Goal: Check status: Check status

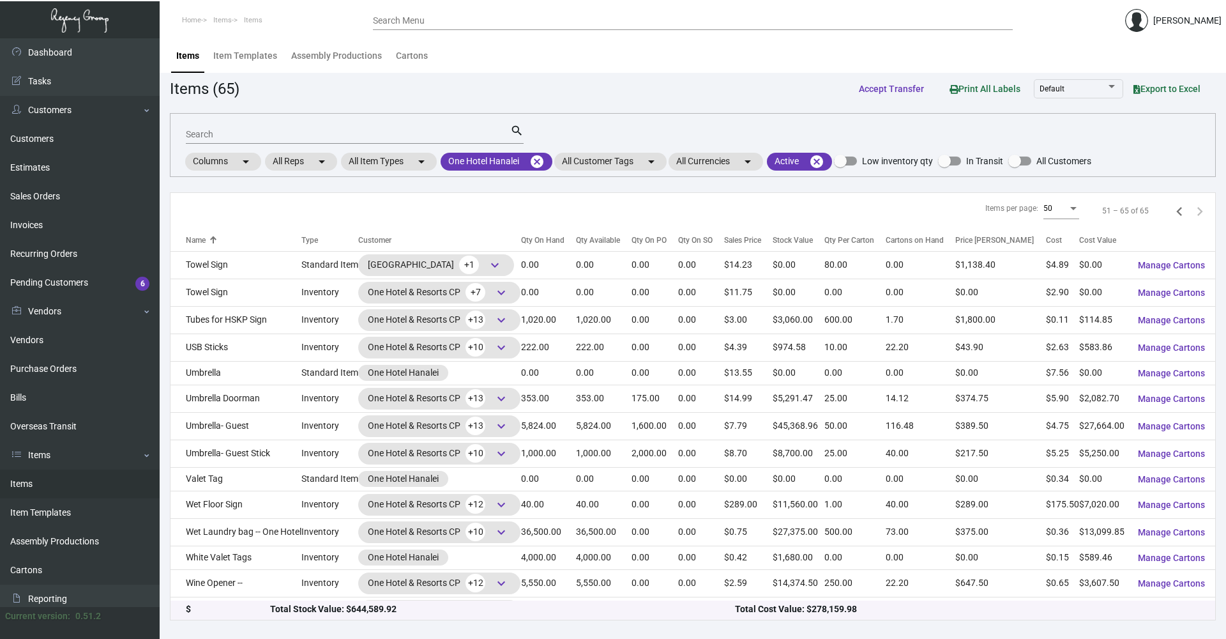
scroll to position [64, 0]
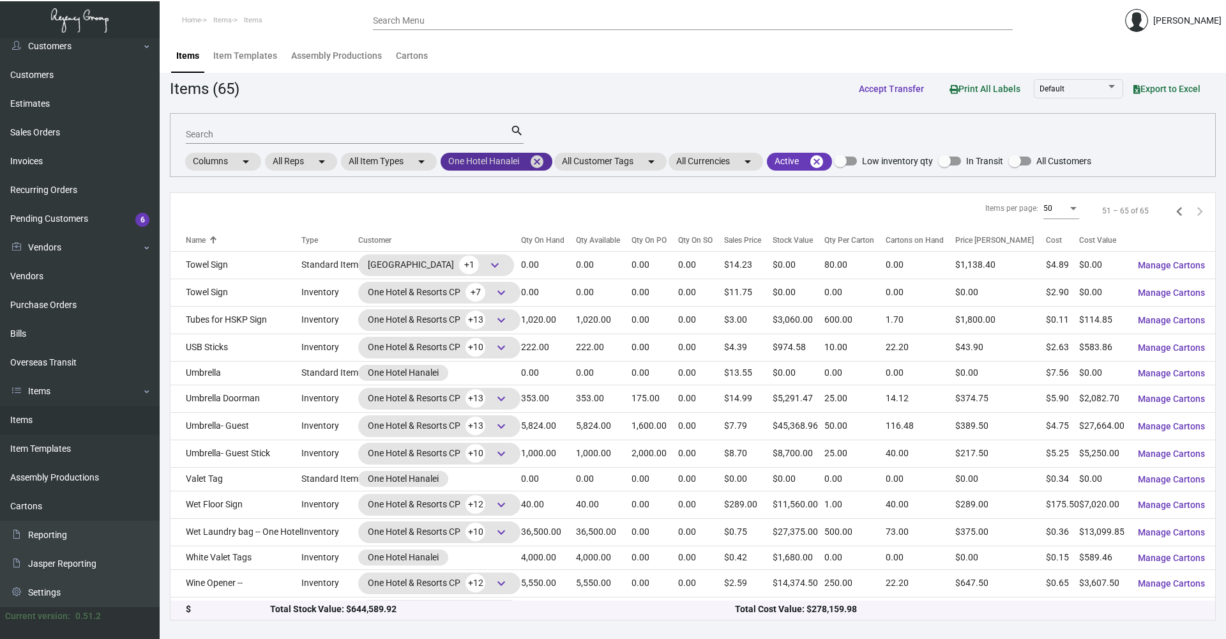
click at [543, 164] on mat-icon "cancel" at bounding box center [537, 161] width 15 height 15
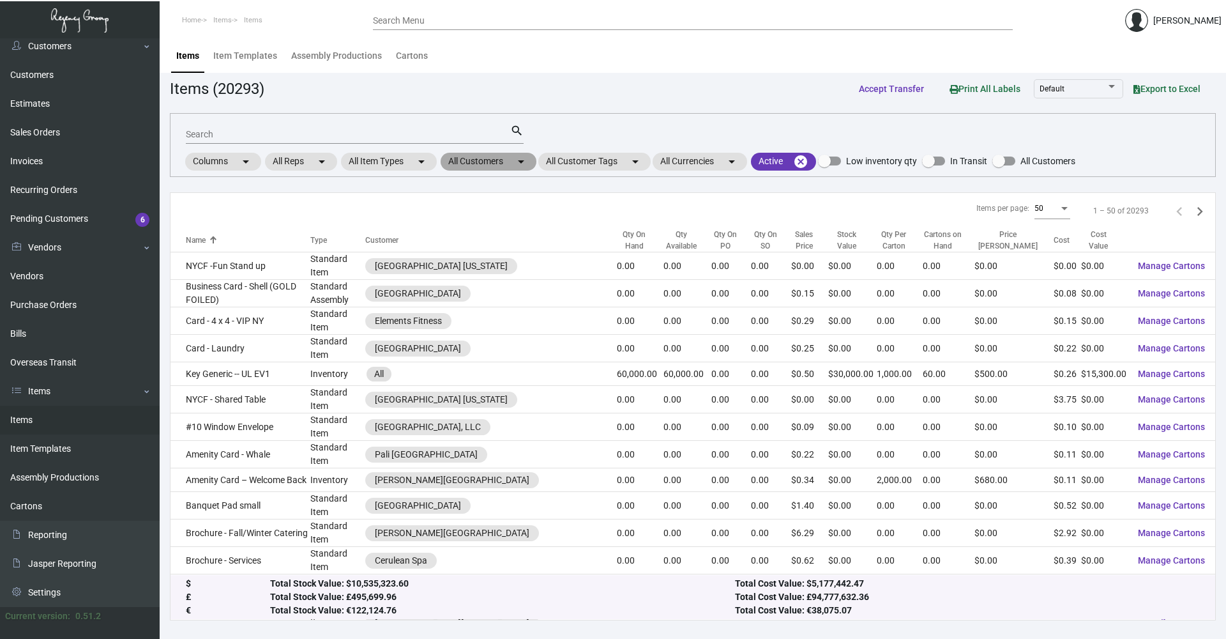
click at [516, 166] on mat-chip "All Customers arrow_drop_down" at bounding box center [489, 162] width 96 height 18
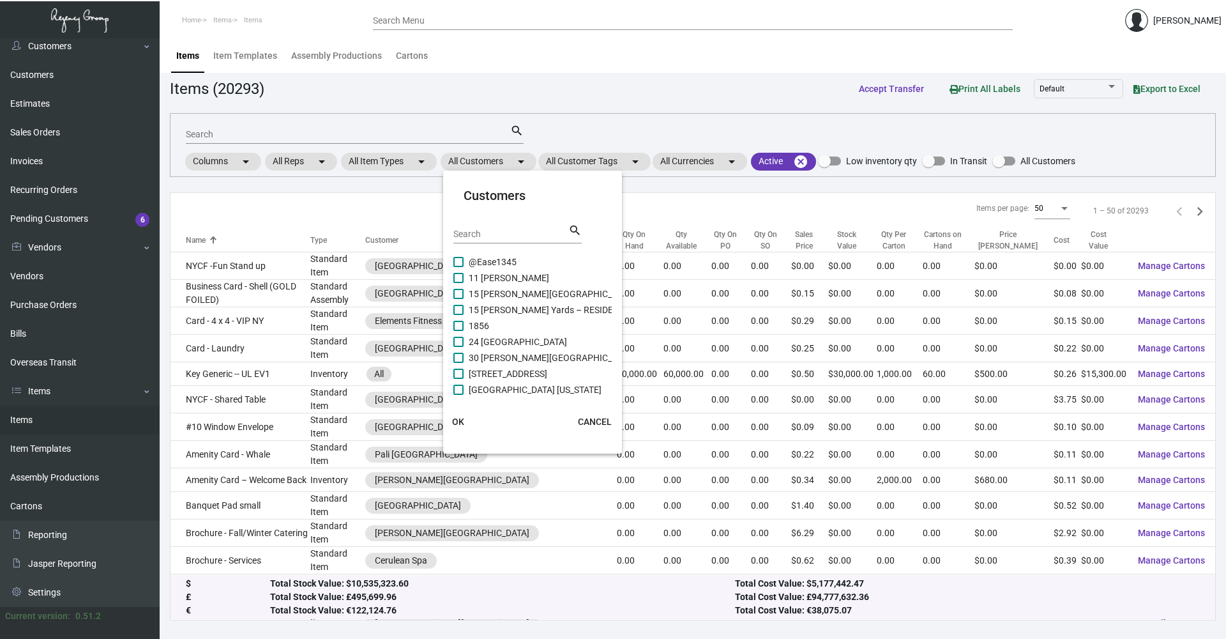
click at [502, 232] on input "Search" at bounding box center [510, 234] width 115 height 10
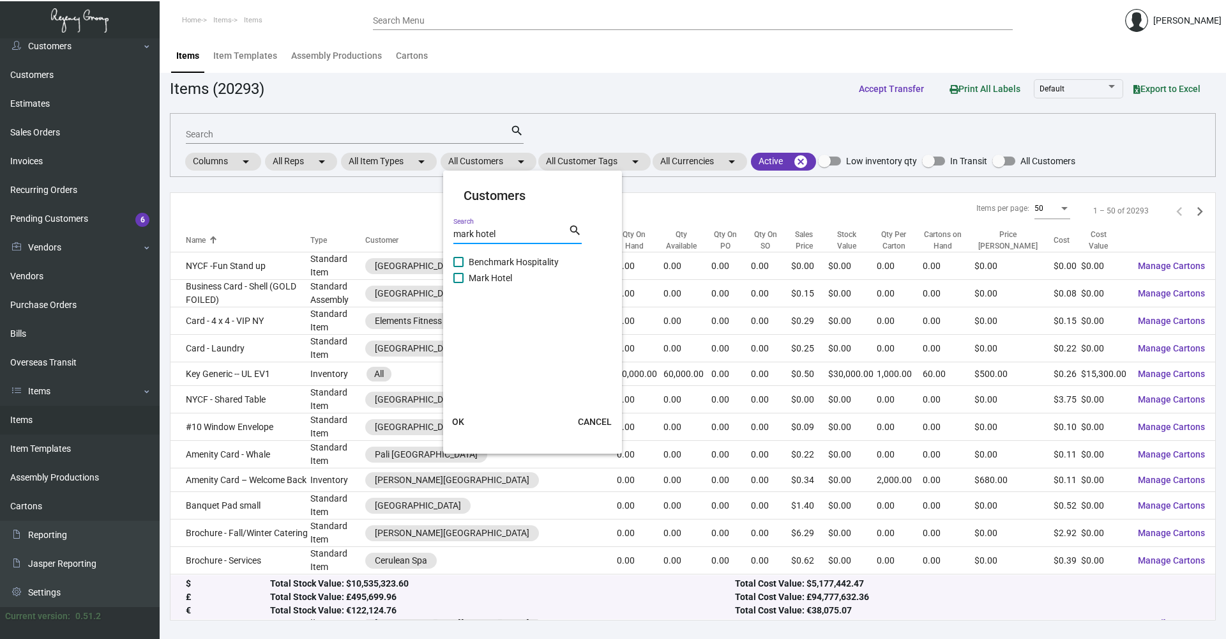
type input "mark hotel"
click at [484, 260] on mat-card "Customers mark hotel Search search Mark Hotel OK CANCEL" at bounding box center [532, 312] width 179 height 273
click at [459, 262] on span at bounding box center [458, 262] width 10 height 10
click at [459, 267] on input "Mark Hotel" at bounding box center [458, 267] width 1 height 1
checkbox input "true"
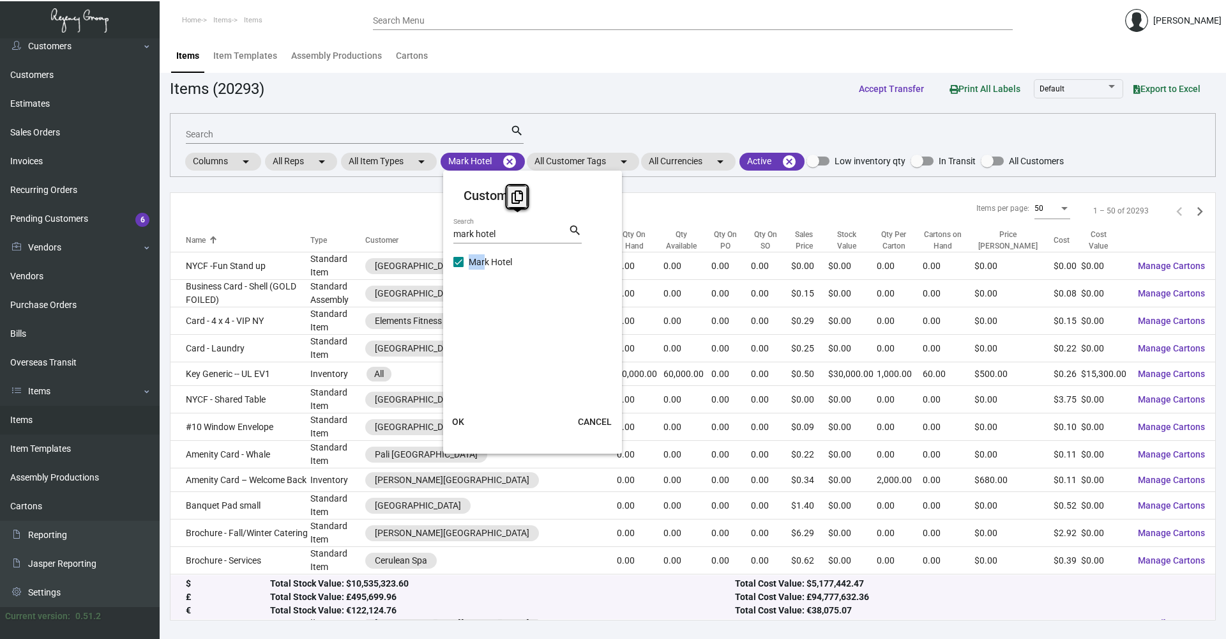
click at [445, 415] on button "OK" at bounding box center [458, 421] width 41 height 23
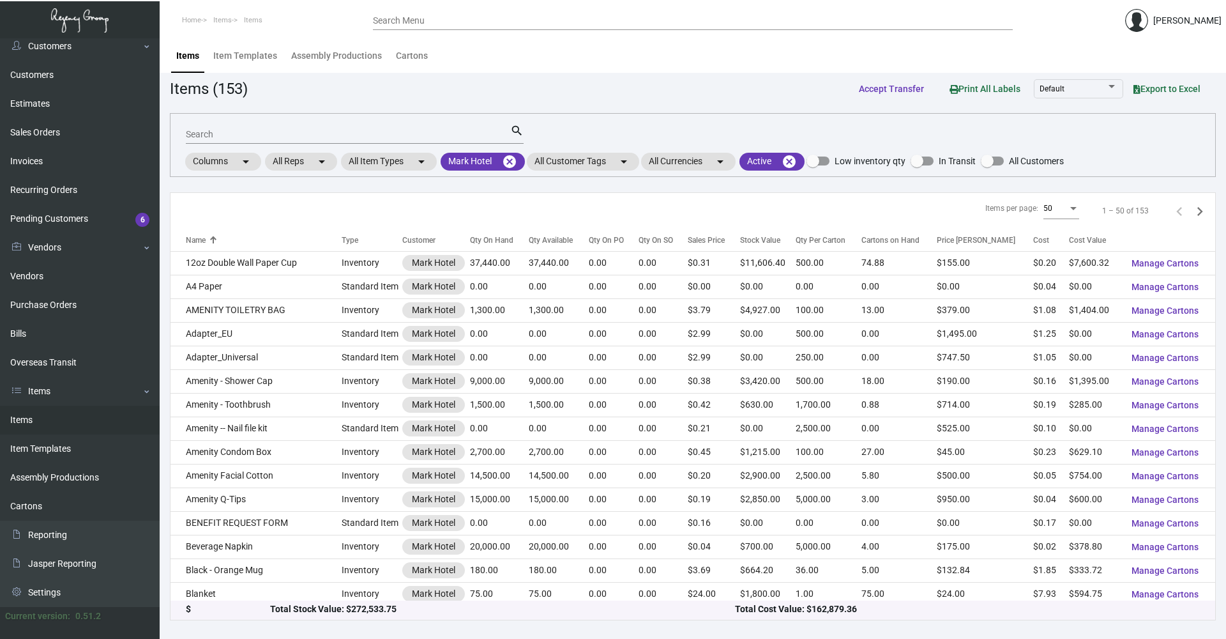
click at [236, 128] on div "Search" at bounding box center [348, 134] width 324 height 20
click at [242, 141] on div "Search" at bounding box center [348, 134] width 324 height 20
type input "coaster"
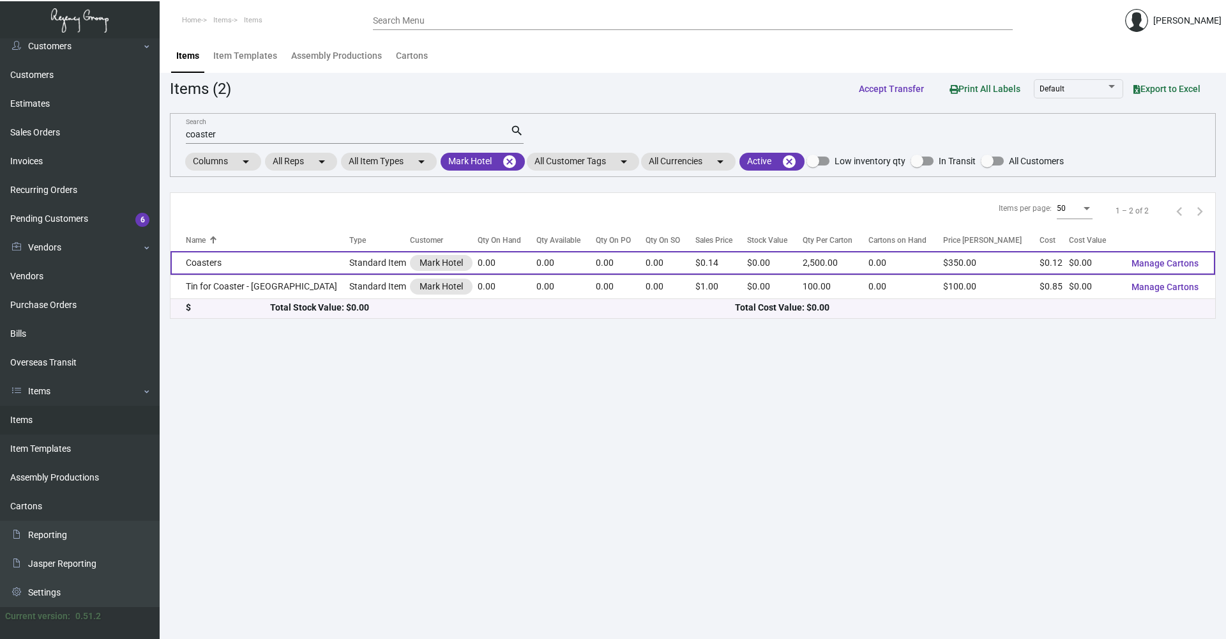
click at [246, 260] on td "Coasters" at bounding box center [260, 263] width 179 height 24
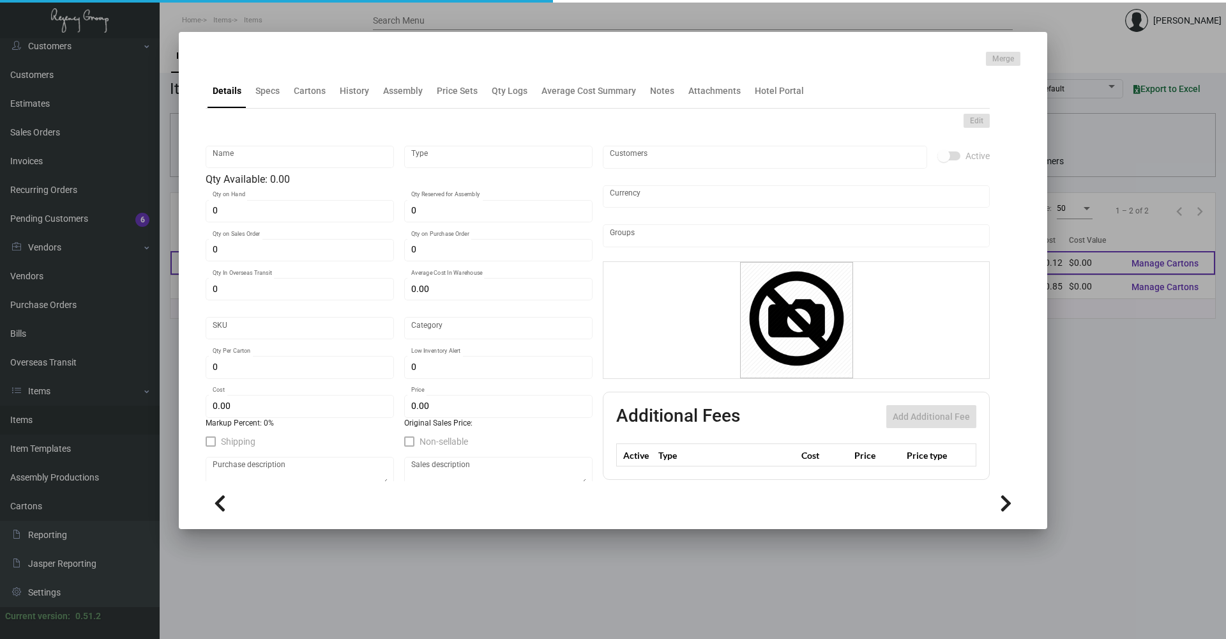
type input "Coasters"
type input "Standard Item"
type input "$ 0.597"
type input "Standard"
type input "2,500"
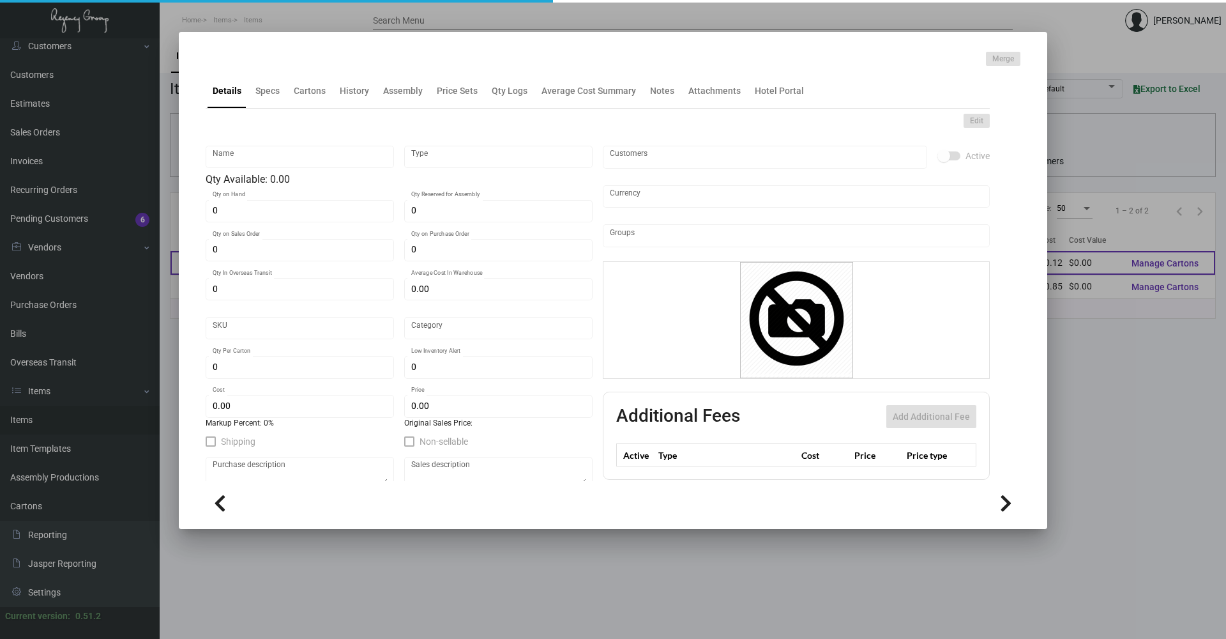
type input "$ 0.1194"
type input "$ 0.14"
checkbox input "true"
type input "United States Dollar $"
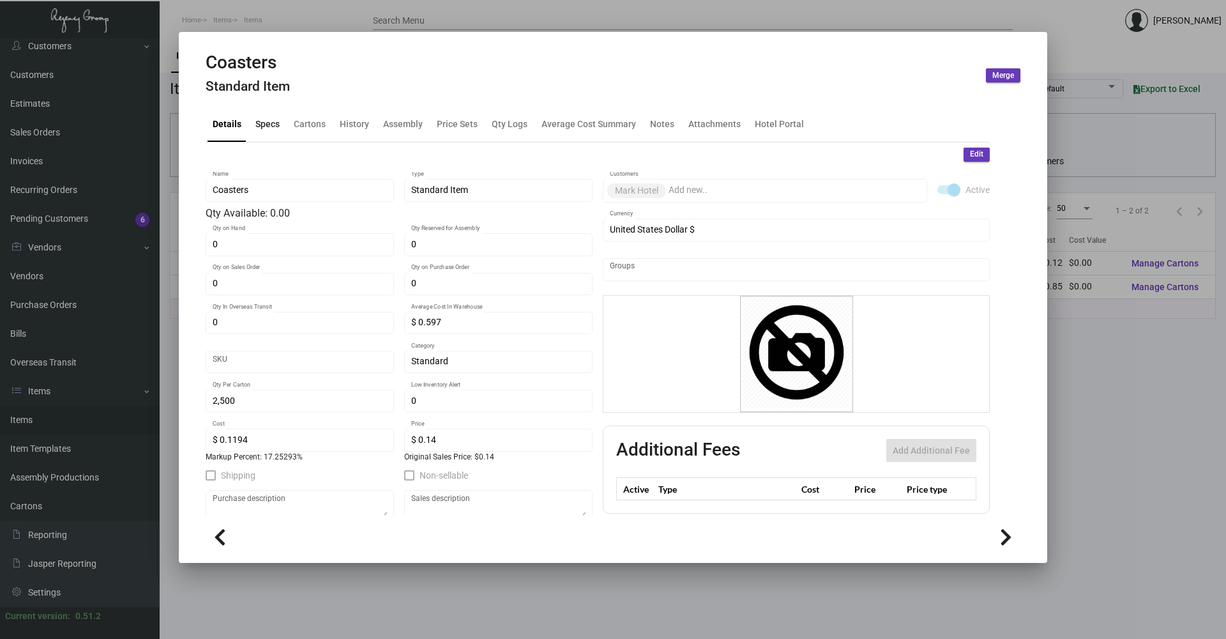
click at [272, 123] on div "Specs" at bounding box center [267, 124] width 24 height 13
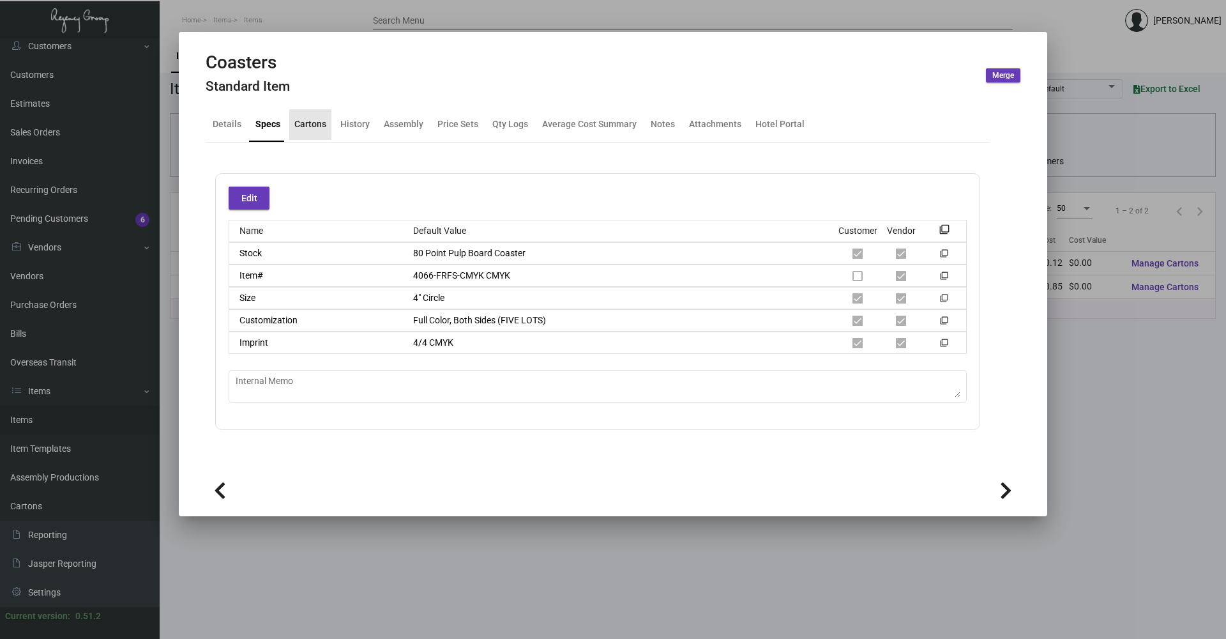
click at [314, 125] on div "Cartons" at bounding box center [310, 124] width 32 height 13
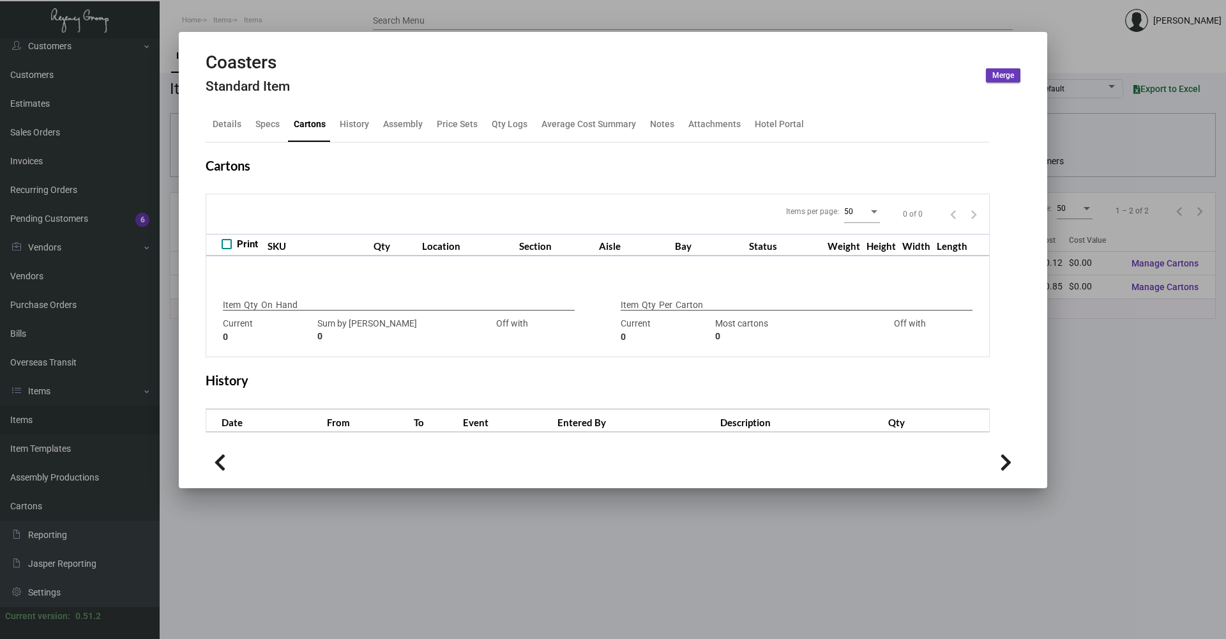
type input "10500"
type input "-10500"
type input "2,500"
type input "2500"
type input "0"
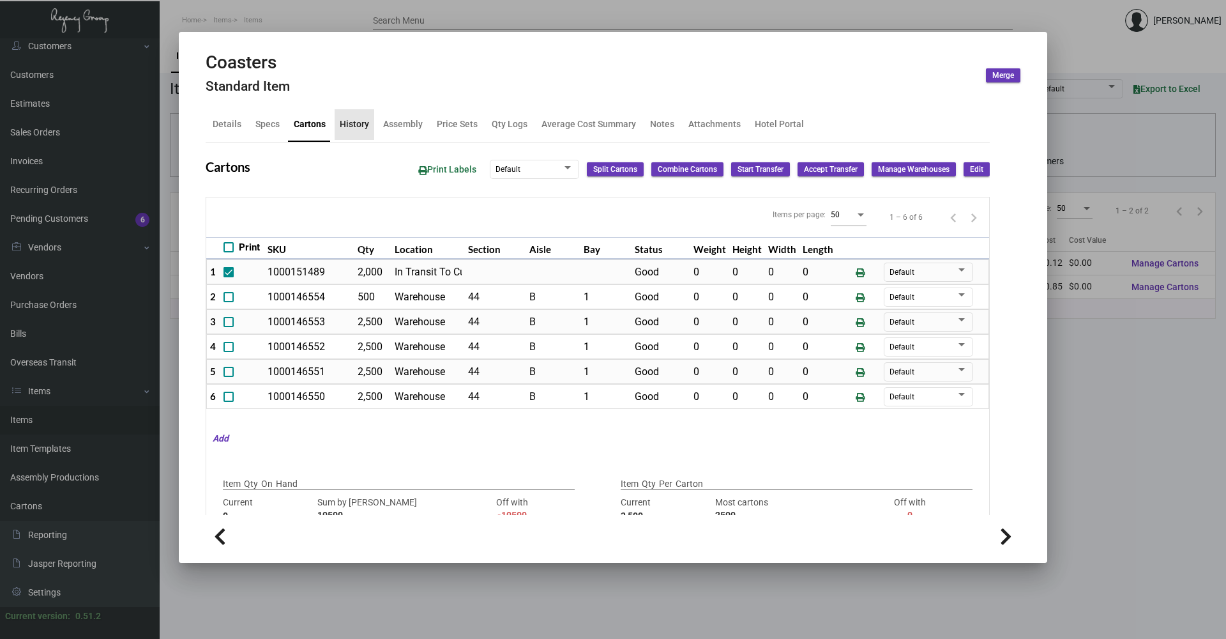
click at [356, 126] on div "History" at bounding box center [354, 124] width 29 height 13
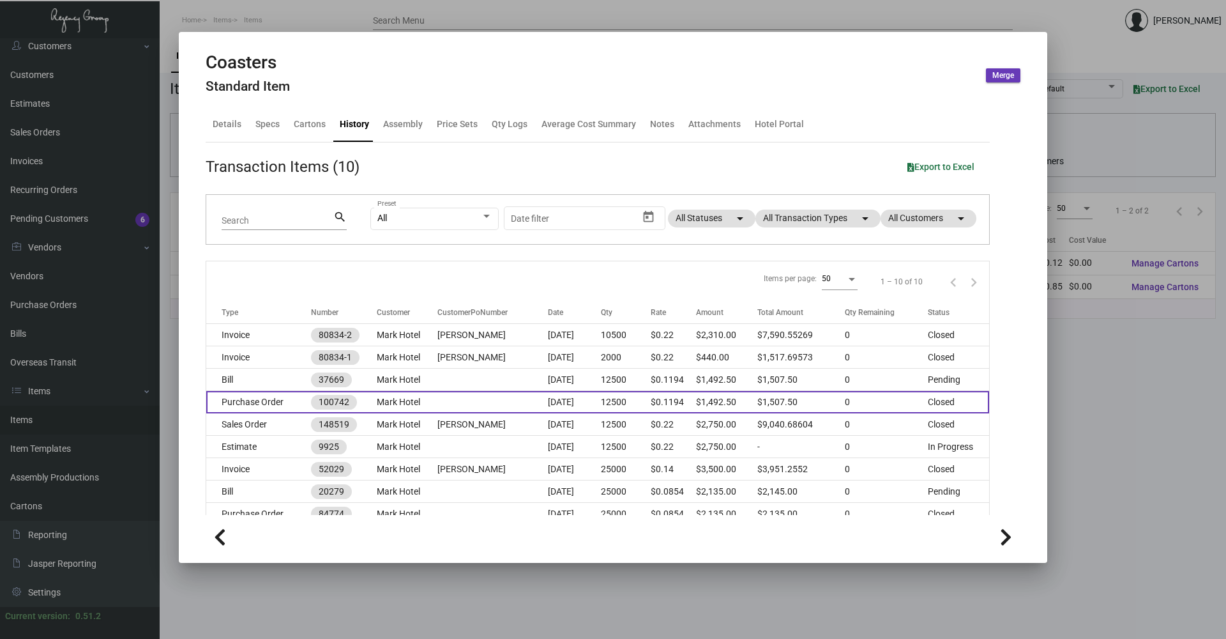
click at [263, 404] on td "Purchase Order" at bounding box center [258, 402] width 105 height 22
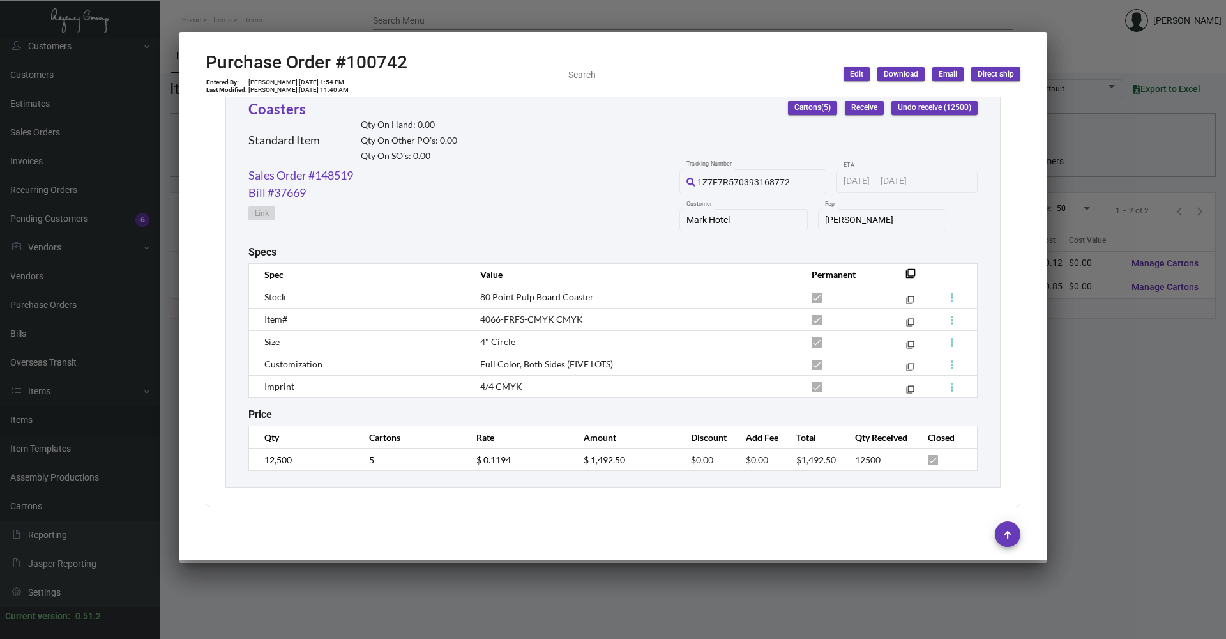
scroll to position [614, 0]
click at [383, 582] on div at bounding box center [613, 319] width 1226 height 639
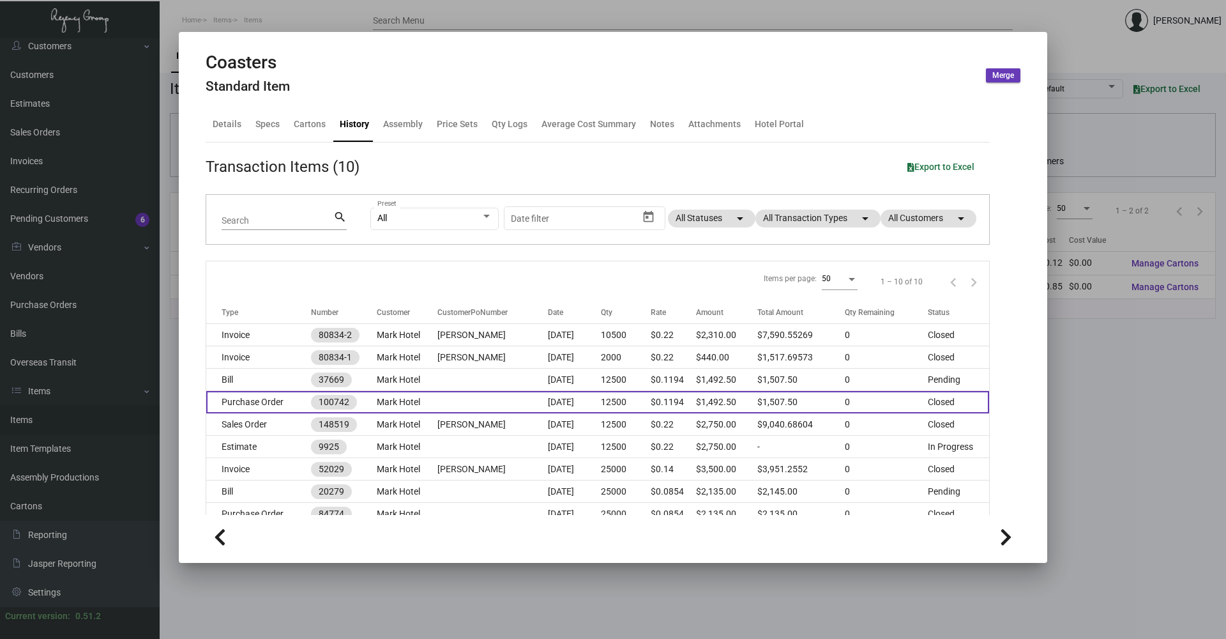
click at [302, 402] on td "Purchase Order" at bounding box center [258, 402] width 105 height 22
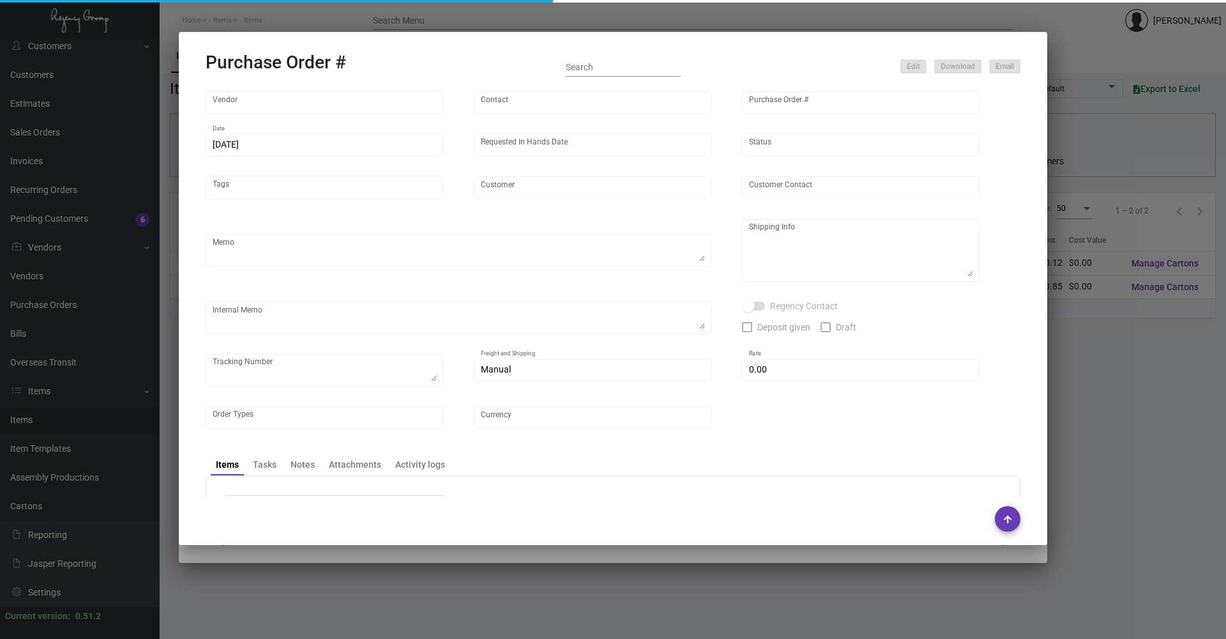
type input "Admatch Corporation"
type input "Order Entry"
type input "100742"
type input "[DATE]"
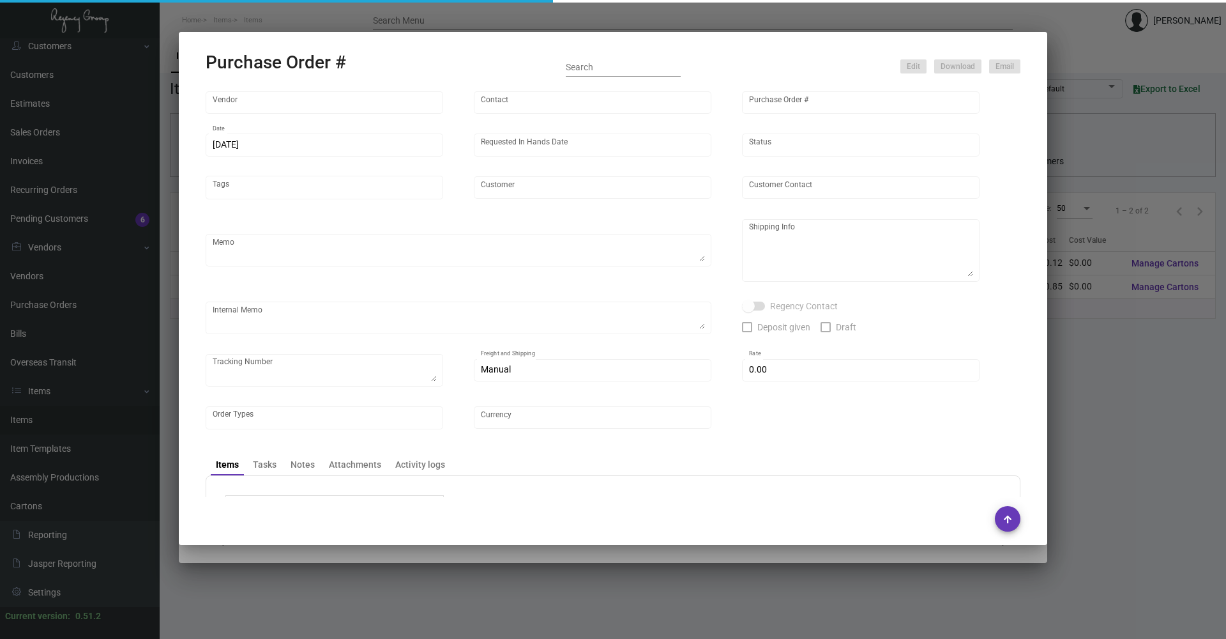
type input "Mark Hotel"
type textarea "Repeat Previous PO 84774.Ship via UPS Ground Acct# 1AY276."
type textarea "Regency Group NJ - [PERSON_NAME] [STREET_ADDRESS]"
type textarea "assemble the coasters into the tins 4 of each design a total of 20 coasters, an…"
checkbox input "true"
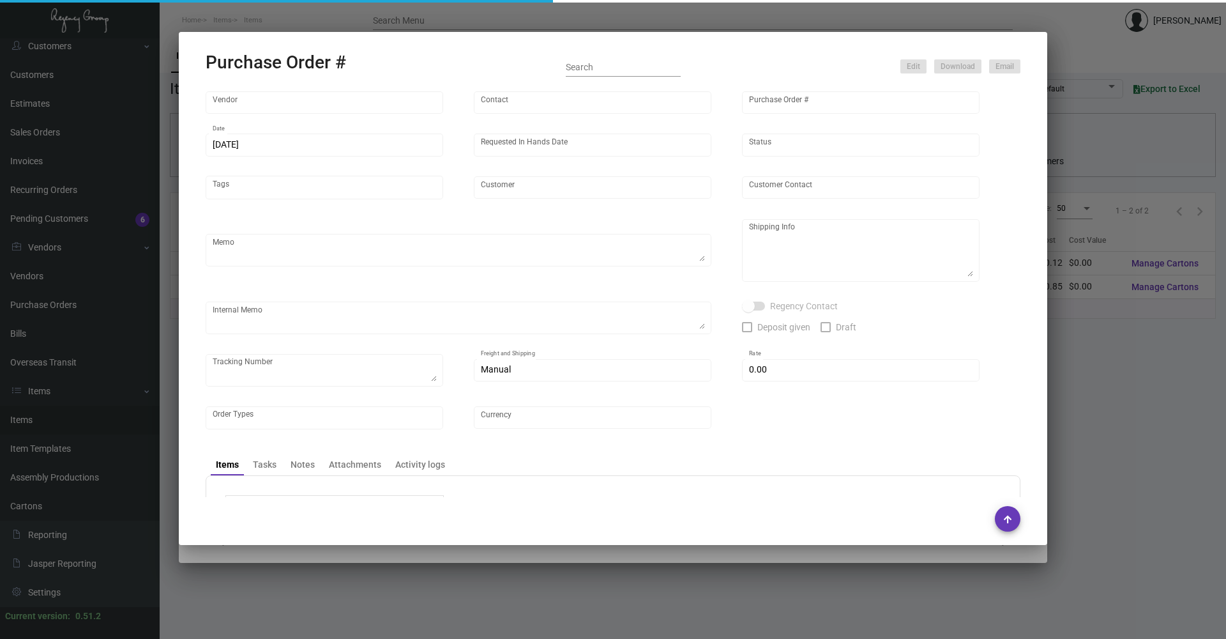
type input "$ 15.00"
type input "United States Dollar $"
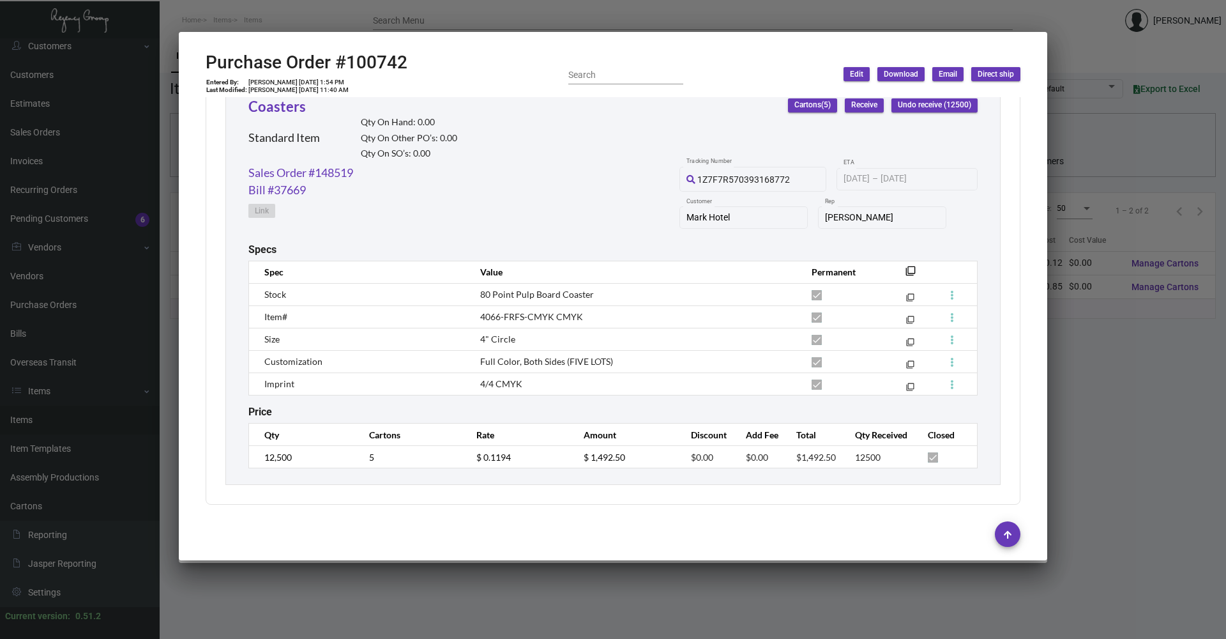
click at [1088, 19] on div at bounding box center [613, 319] width 1226 height 639
